Goal: Communication & Community: Answer question/provide support

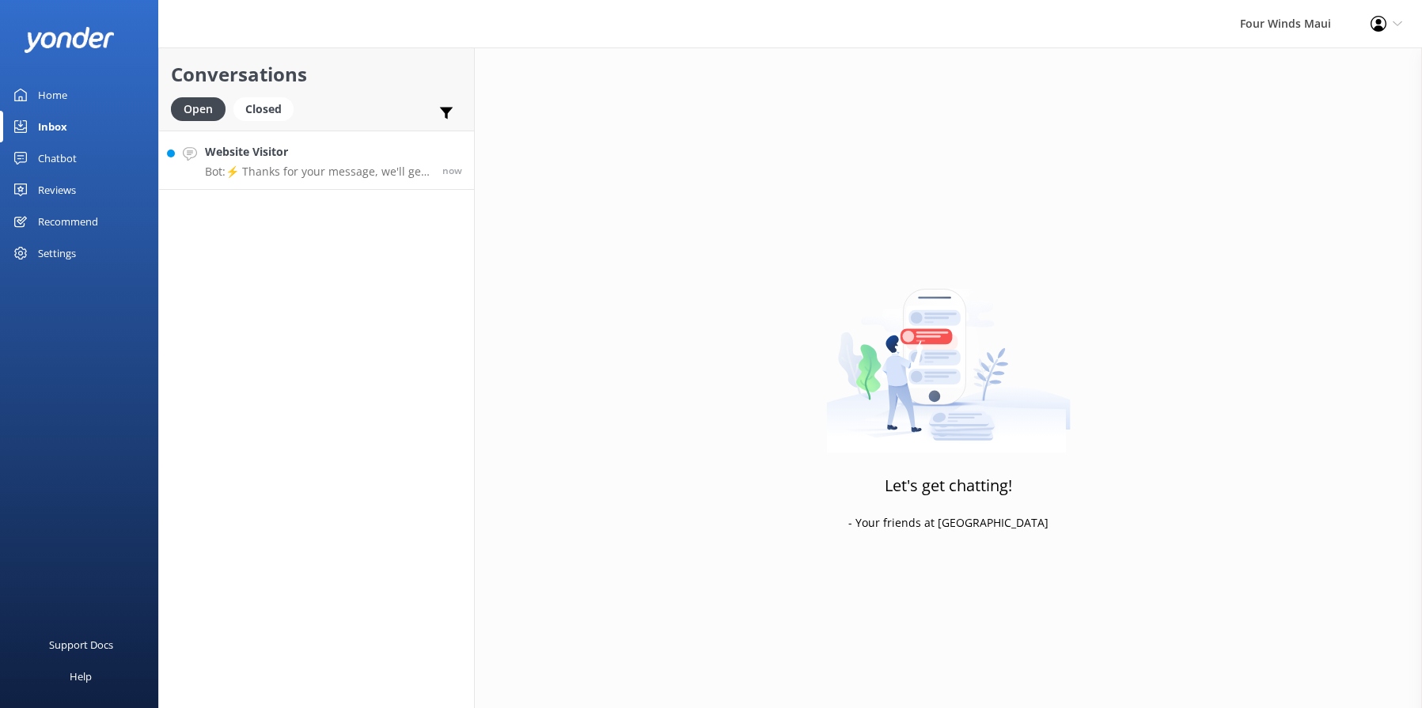
click at [404, 147] on h4 "Website Visitor" at bounding box center [317, 151] width 225 height 17
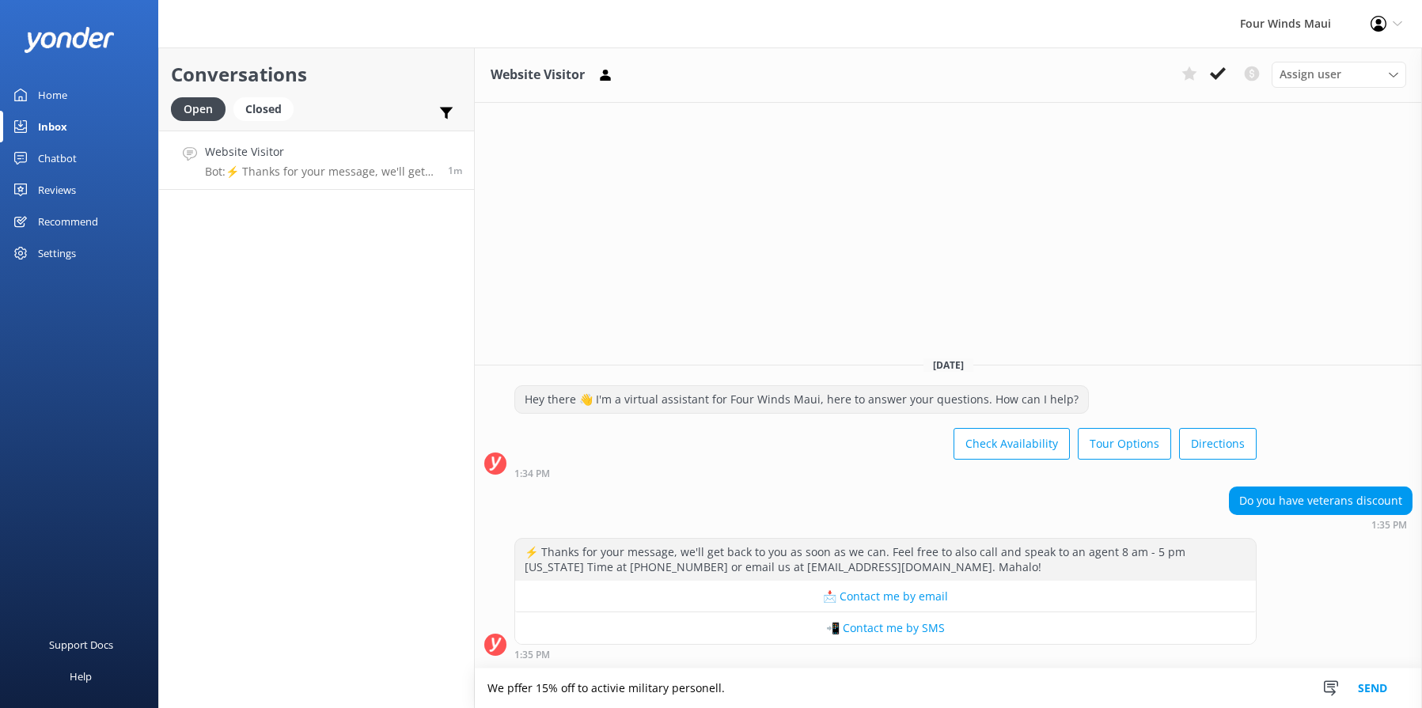
click at [485, 690] on textarea "We pffer 15% off to activie military personell." at bounding box center [948, 689] width 947 height 40
drag, startPoint x: 780, startPoint y: 695, endPoint x: 698, endPoint y: 691, distance: 82.4
click at [698, 691] on textarea "Aloha! We offer 15% off to active military personal." at bounding box center [948, 689] width 947 height 40
type textarea "Aloha! We offer 15% off to active military with an ID"
click at [1377, 692] on button "Send" at bounding box center [1372, 689] width 59 height 40
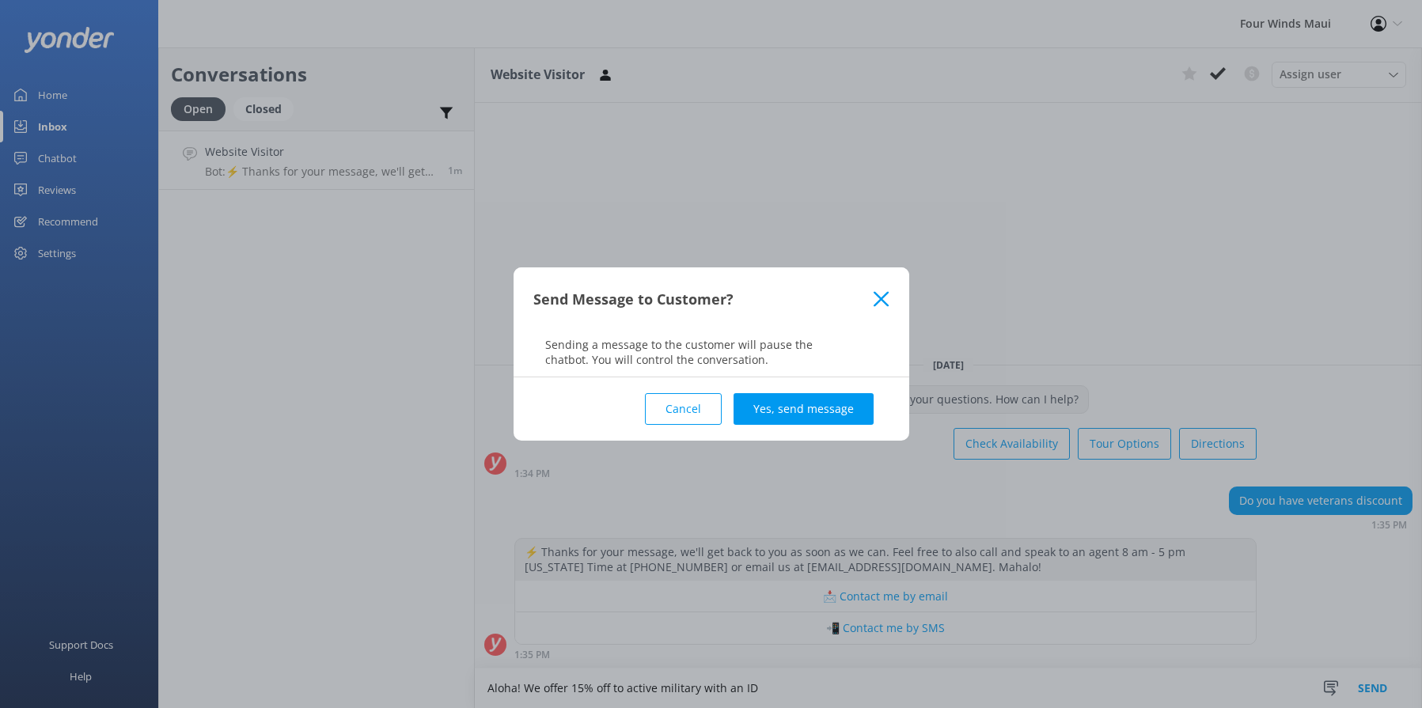
click at [811, 406] on button "Yes, send message" at bounding box center [803, 409] width 140 height 32
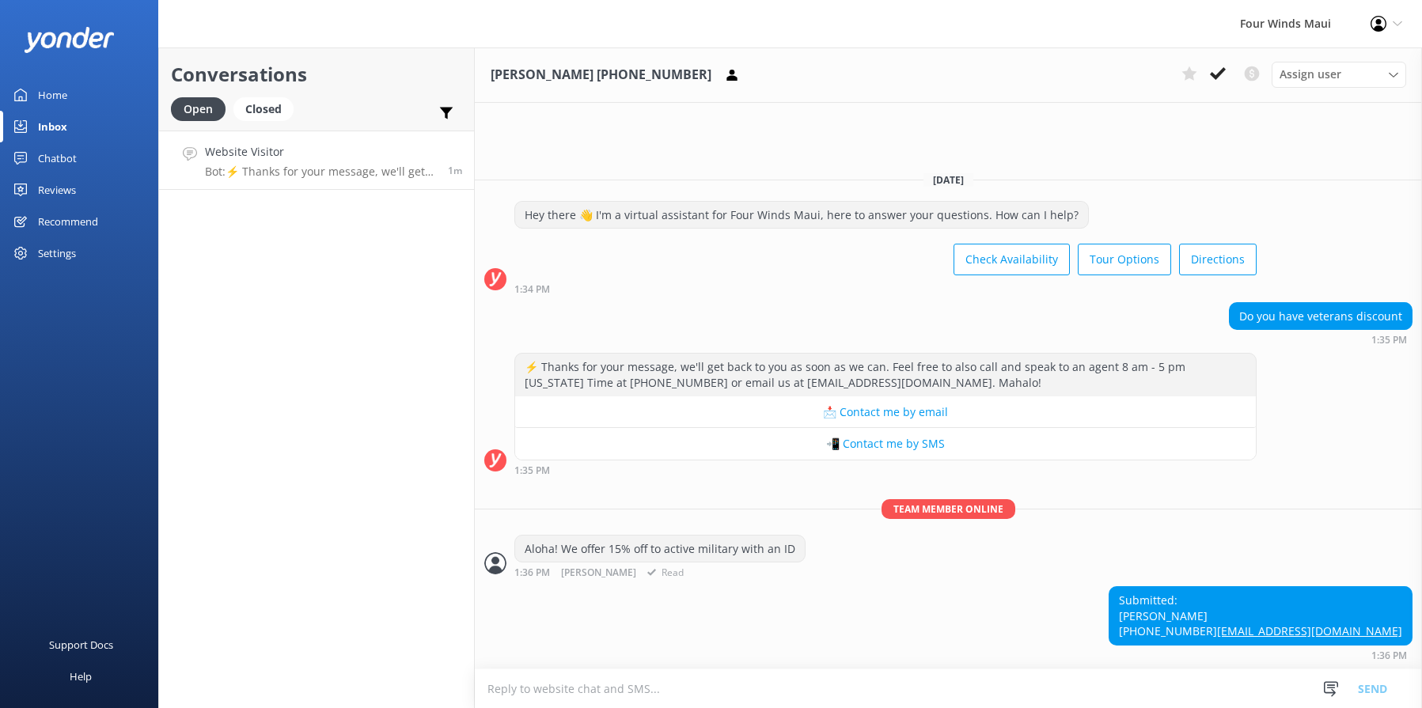
scroll to position [10, 0]
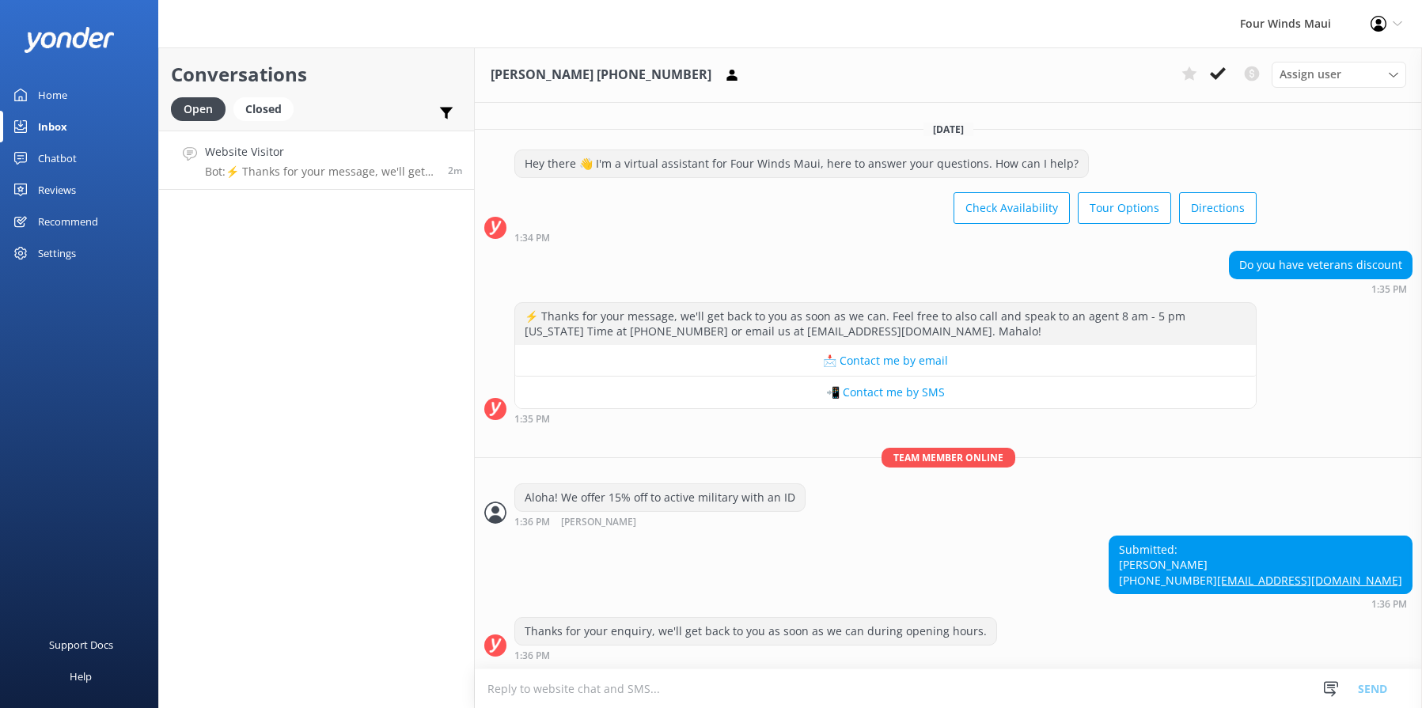
click at [305, 169] on p "Bot: ⚡ Thanks for your message, we'll get back to you as soon as we can. Feel f…" at bounding box center [320, 172] width 231 height 14
click at [1214, 73] on icon at bounding box center [1218, 74] width 16 height 16
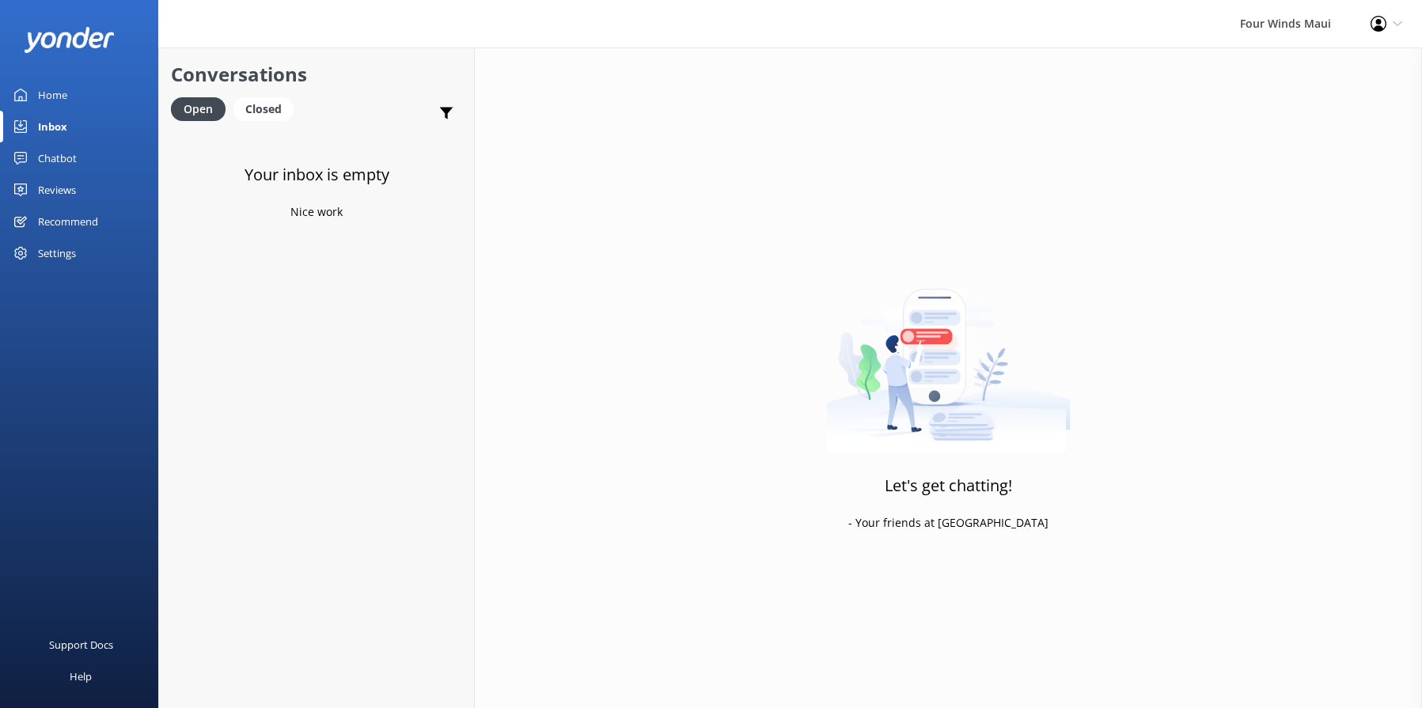
click at [47, 122] on div "Inbox" at bounding box center [52, 127] width 29 height 32
